Goal: Check status: Check status

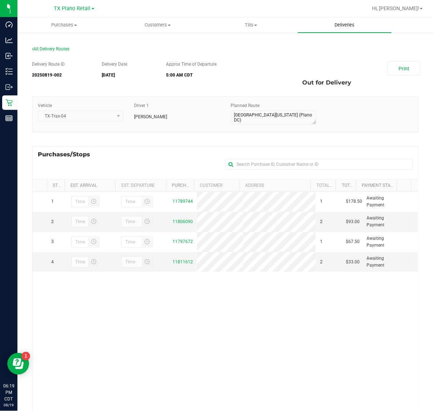
click at [339, 23] on span "Deliveries" at bounding box center [345, 25] width 40 height 7
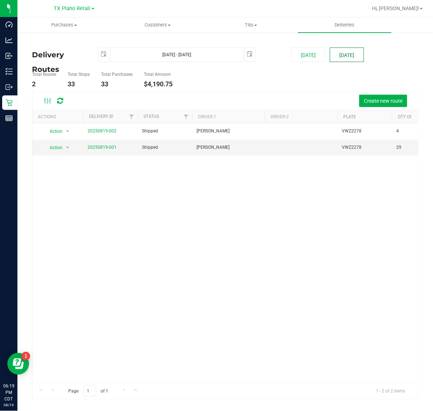
click at [356, 50] on button "[DATE]" at bounding box center [347, 55] width 34 height 15
click at [61, 6] on span "TX Plano Retail" at bounding box center [72, 8] width 37 height 7
click at [68, 46] on link "TX San Antonio Retail" at bounding box center [74, 45] width 106 height 10
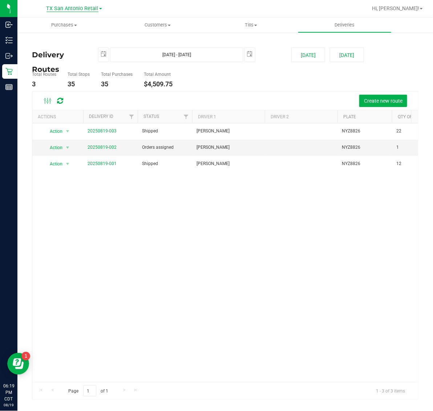
click at [76, 10] on span "TX San Antonio Retail" at bounding box center [72, 8] width 52 height 7
click at [65, 25] on link "TX Austin [GEOGRAPHIC_DATA]" at bounding box center [74, 26] width 106 height 10
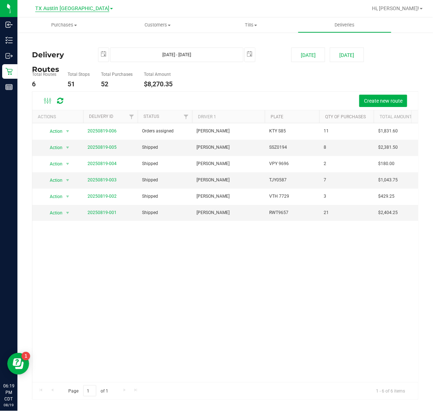
click at [69, 10] on span "TX Austin [GEOGRAPHIC_DATA]" at bounding box center [72, 8] width 74 height 7
click at [65, 54] on link "TX South-[GEOGRAPHIC_DATA] Retail" at bounding box center [74, 55] width 106 height 10
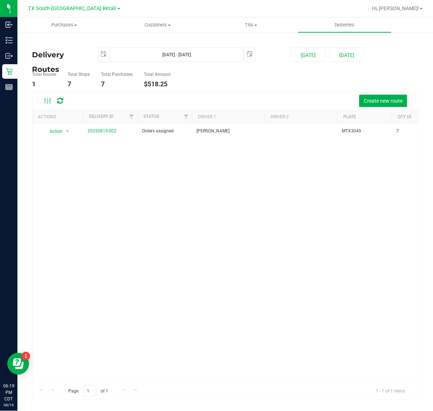
click at [138, 7] on div at bounding box center [248, 8] width 237 height 14
